Goal: Navigation & Orientation: Find specific page/section

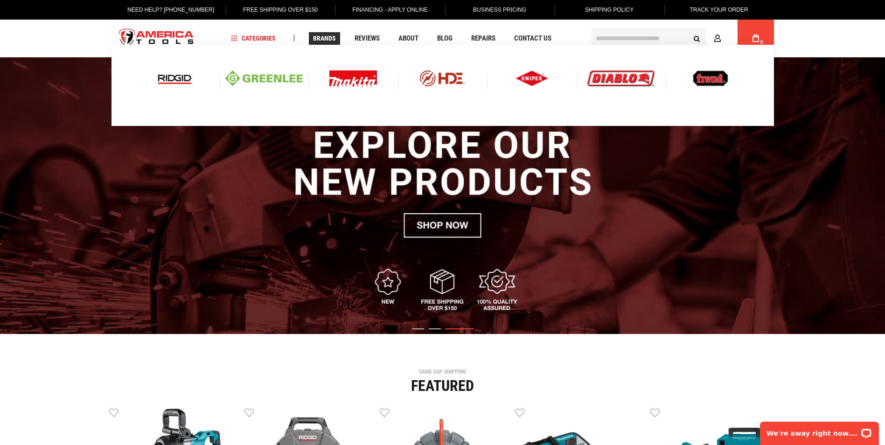
click at [179, 77] on img at bounding box center [174, 78] width 39 height 16
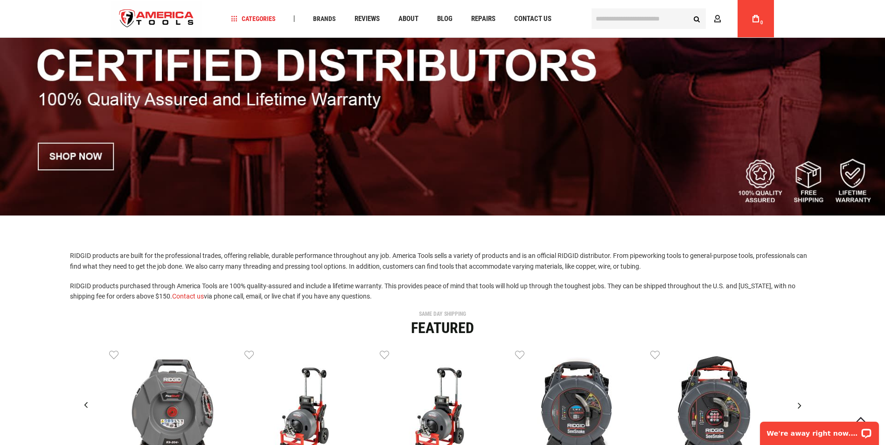
click at [99, 154] on img at bounding box center [442, 76] width 885 height 277
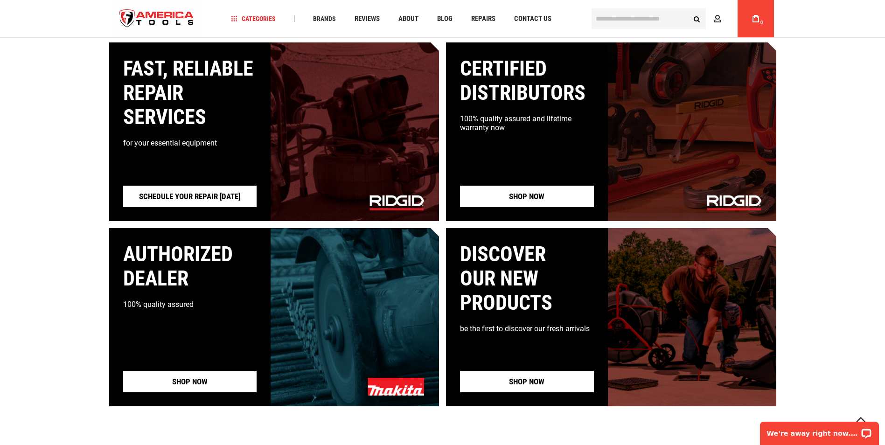
scroll to position [854, 0]
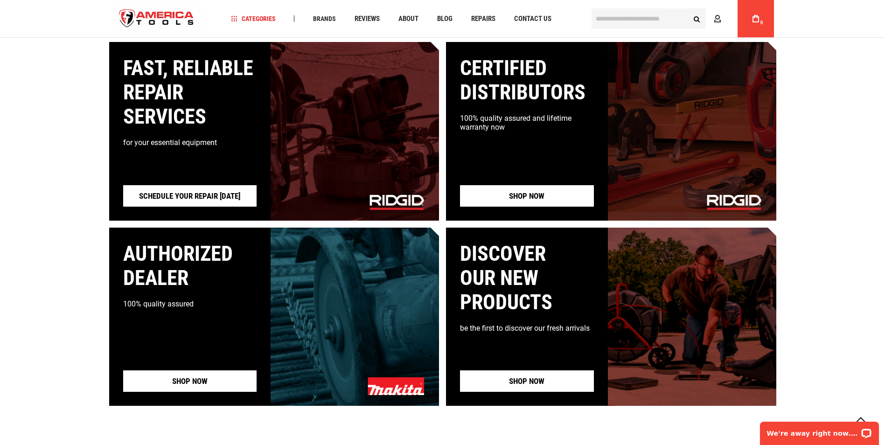
click at [559, 197] on link "Shop now" at bounding box center [527, 195] width 134 height 21
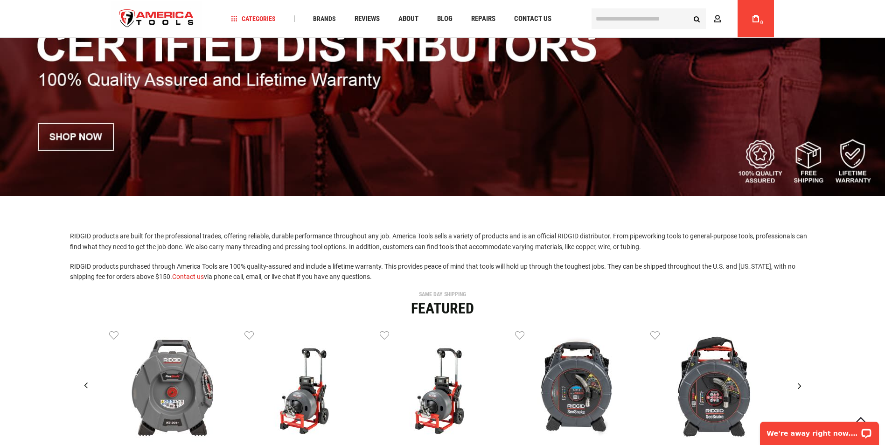
click at [101, 135] on img at bounding box center [442, 57] width 885 height 277
